Goal: Task Accomplishment & Management: Manage account settings

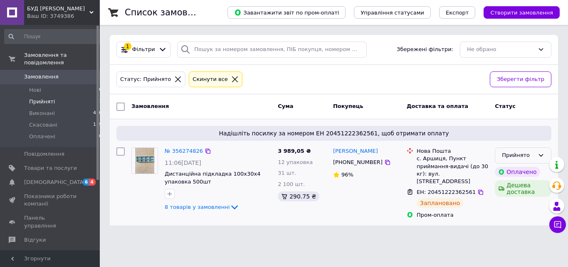
click at [541, 157] on icon at bounding box center [540, 155] width 7 height 7
click at [523, 171] on li "Виконано" at bounding box center [523, 172] width 56 height 15
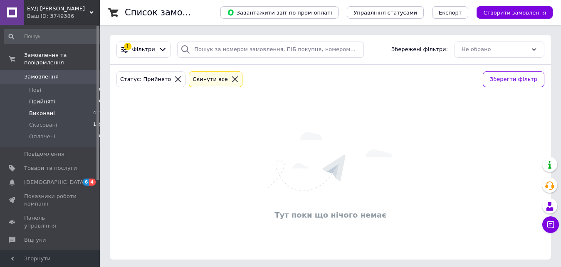
click at [51, 110] on span "Виконані" at bounding box center [42, 113] width 26 height 7
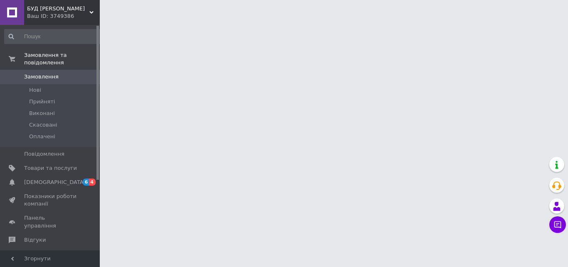
click at [90, 10] on icon at bounding box center [91, 12] width 4 height 4
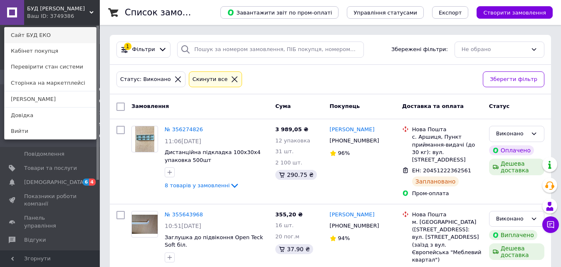
click at [44, 33] on link "Сайт БУД ЕКО" at bounding box center [50, 35] width 91 height 16
